Goal: Obtain resource: Download file/media

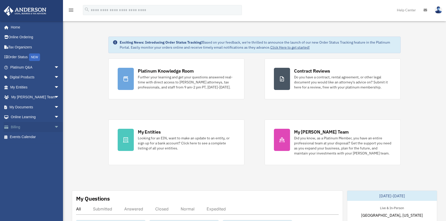
click at [16, 126] on link "Billing arrow_drop_down" at bounding box center [35, 127] width 63 height 10
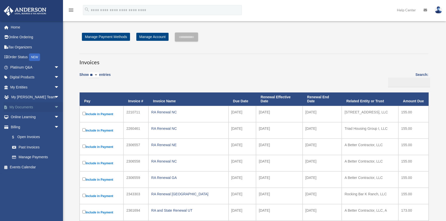
click at [33, 105] on link "My Documents arrow_drop_down" at bounding box center [35, 107] width 63 height 10
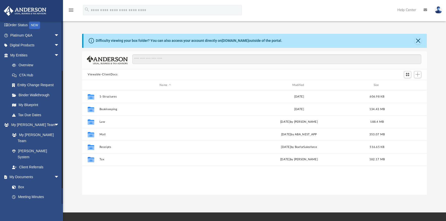
scroll to position [78, 0]
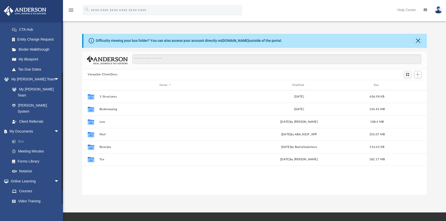
click at [21, 136] on link "Box" at bounding box center [37, 141] width 60 height 10
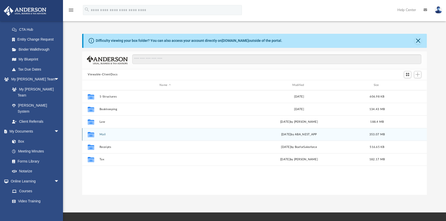
click at [101, 135] on button "Mail" at bounding box center [166, 134] width 132 height 3
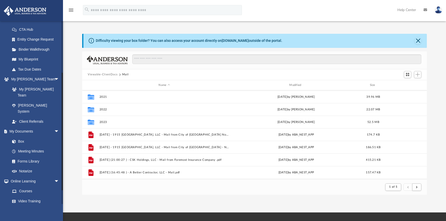
scroll to position [0, 0]
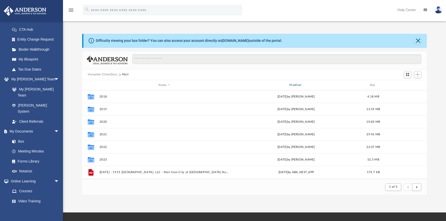
click at [296, 85] on div "Modified" at bounding box center [296, 85] width 130 height 5
click at [291, 86] on div "Modified" at bounding box center [296, 85] width 130 height 5
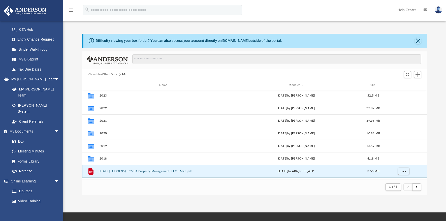
click at [155, 171] on button "2025.09.24 (11:00:35) - CSKD Property Management, LLC - Mail.pdf" at bounding box center [165, 171] width 130 height 3
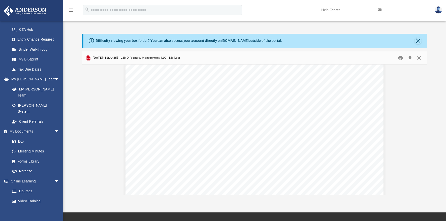
scroll to position [3721, 0]
